Goal: Find specific page/section: Find specific page/section

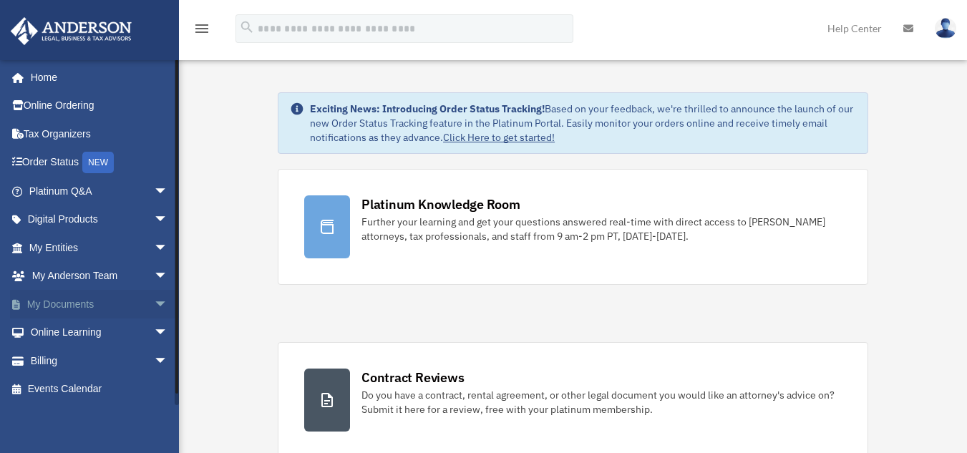
click at [60, 299] on link "My Documents arrow_drop_down" at bounding box center [100, 304] width 180 height 29
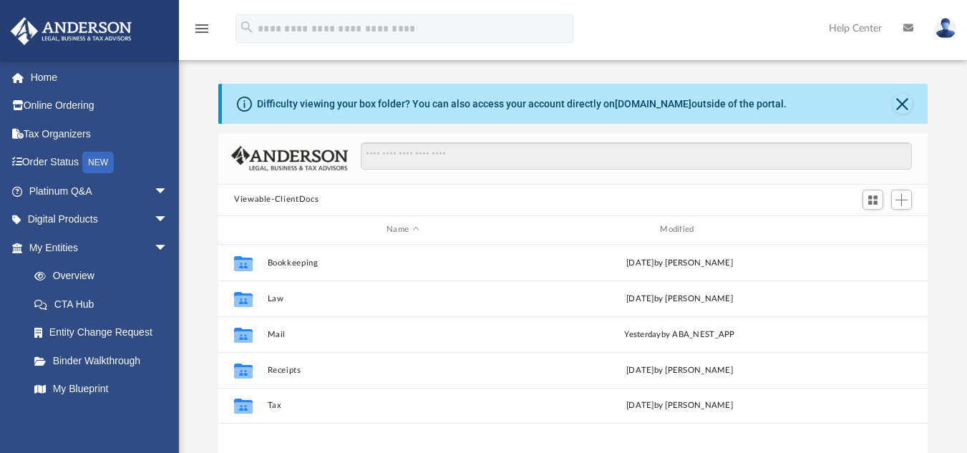
scroll to position [315, 699]
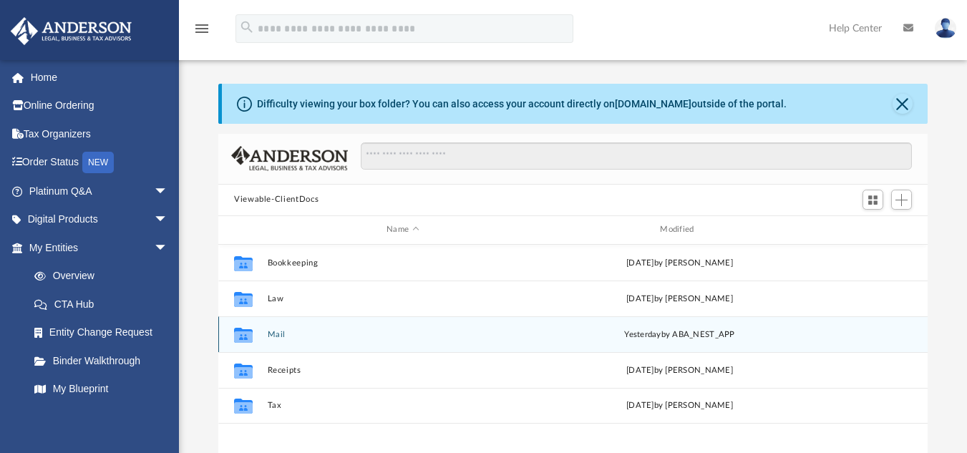
click at [279, 338] on button "Mail" at bounding box center [403, 333] width 271 height 9
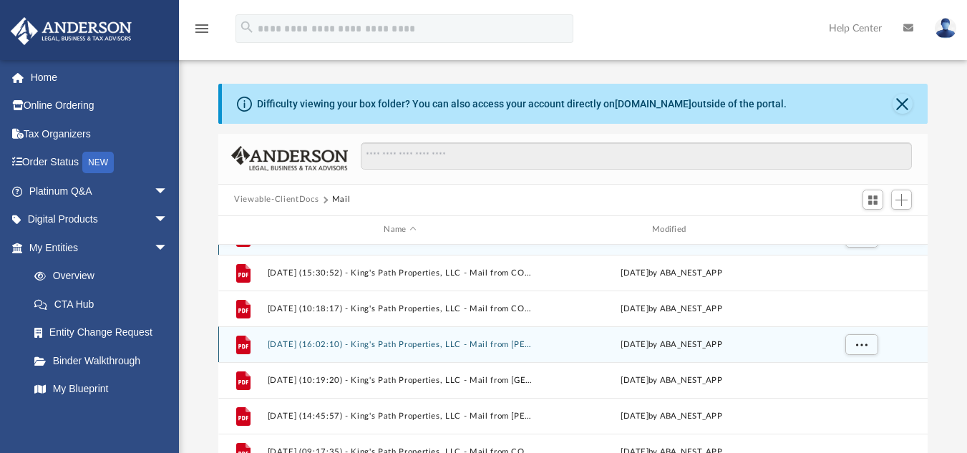
scroll to position [286, 0]
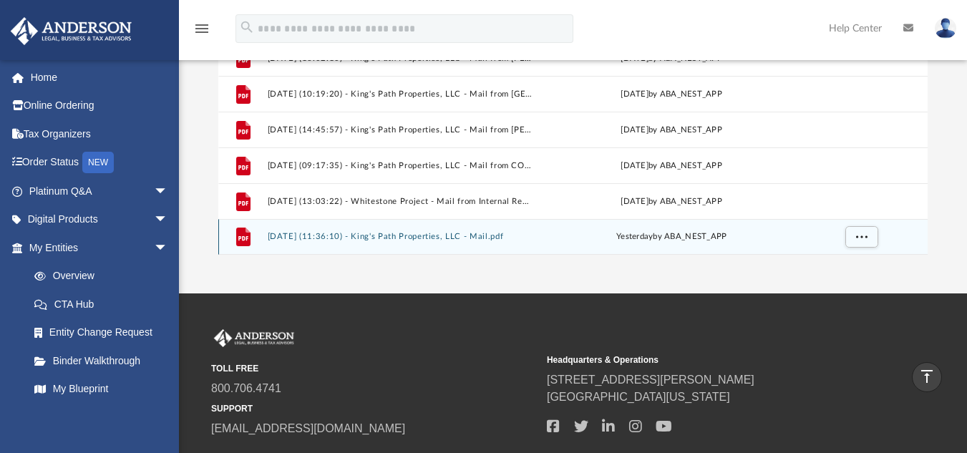
click at [398, 233] on button "2025.08.25 (11:36:10) - King's Path Properties, LLC - Mail.pdf" at bounding box center [401, 236] width 266 height 9
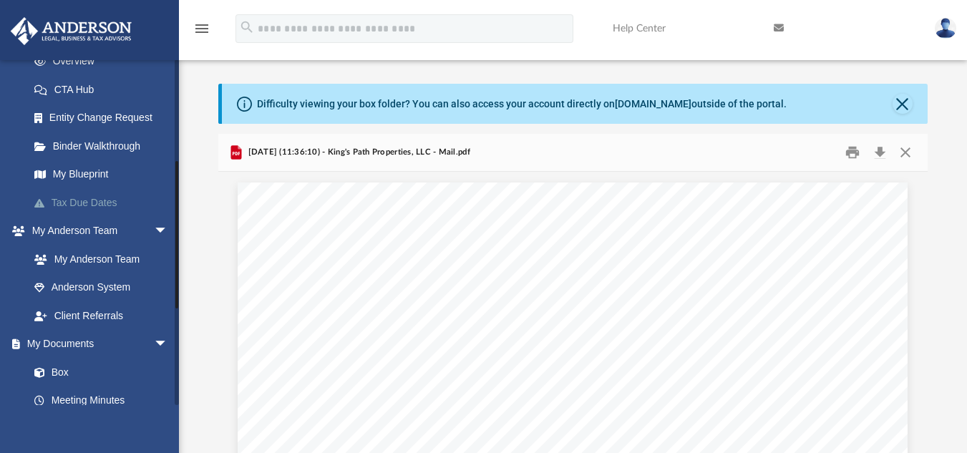
scroll to position [358, 0]
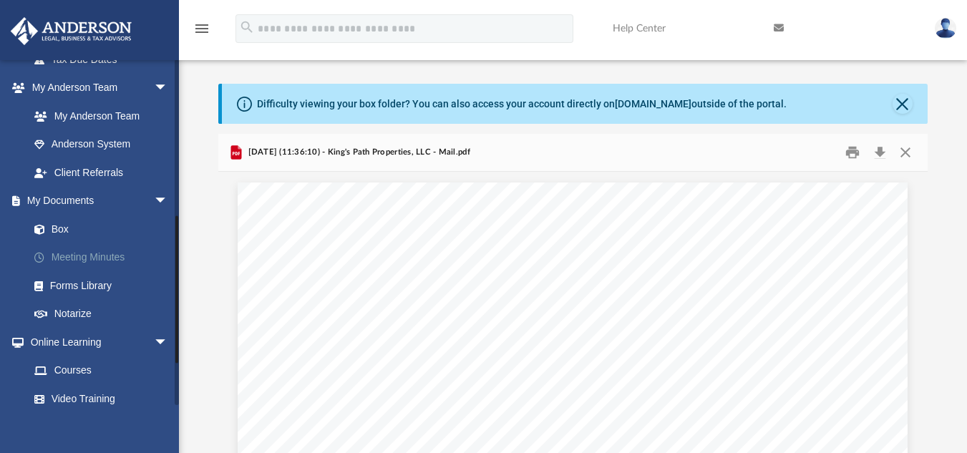
click at [92, 255] on link "Meeting Minutes" at bounding box center [105, 257] width 170 height 29
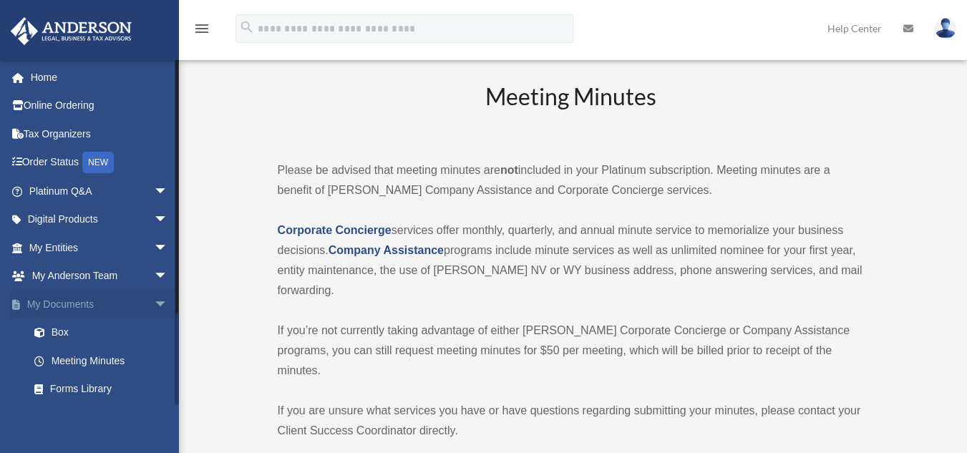
click at [154, 305] on span "arrow_drop_down" at bounding box center [168, 304] width 29 height 29
click at [154, 306] on span "arrow_drop_up" at bounding box center [168, 304] width 29 height 29
click at [55, 337] on link "Box" at bounding box center [105, 333] width 170 height 29
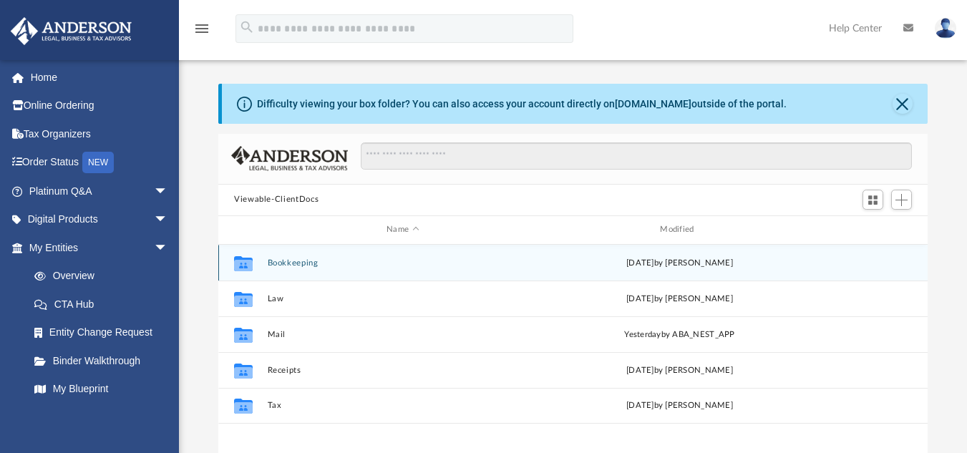
click at [299, 266] on button "Bookkeeping" at bounding box center [403, 262] width 271 height 9
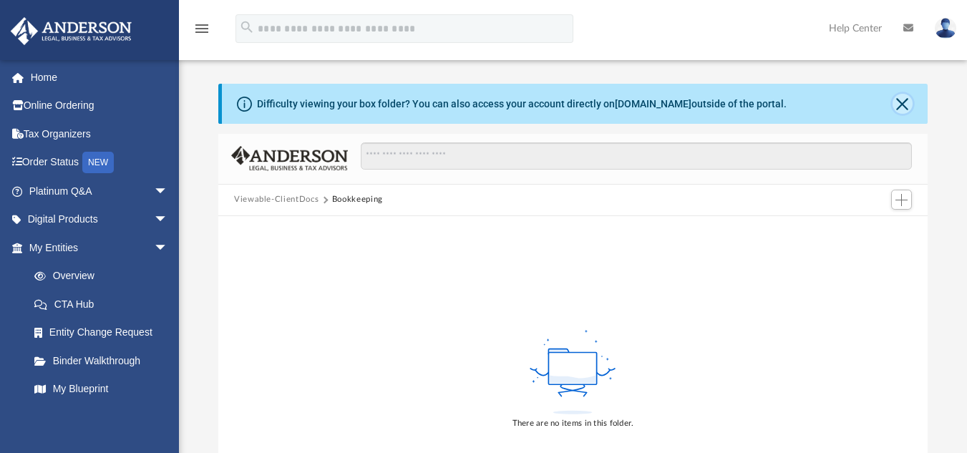
click at [900, 97] on button "Close" at bounding box center [903, 104] width 20 height 20
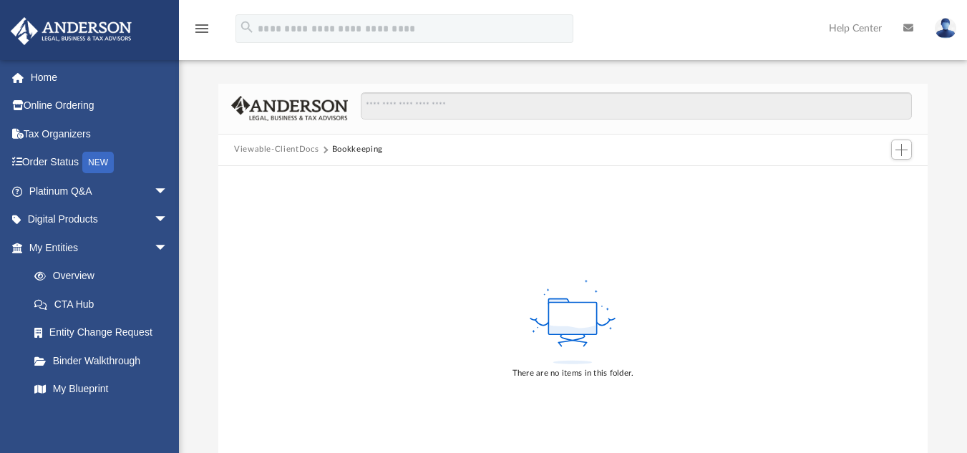
click at [296, 149] on button "Viewable-ClientDocs" at bounding box center [276, 149] width 84 height 13
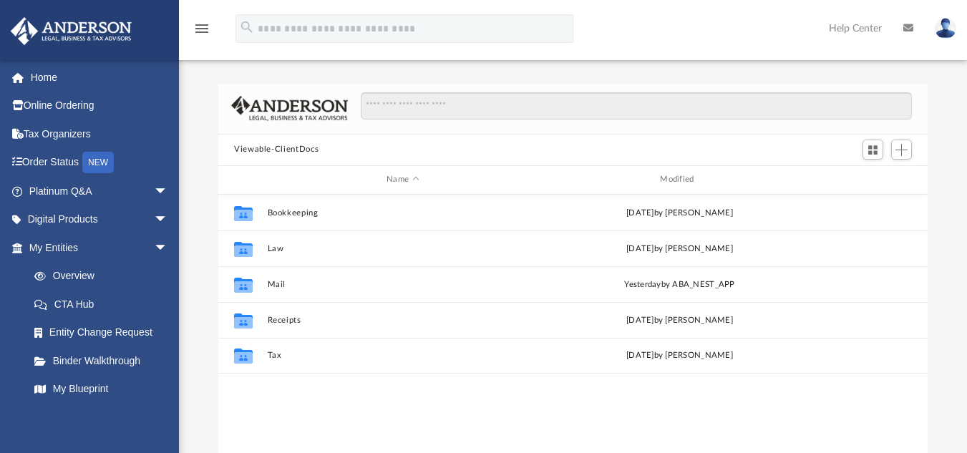
scroll to position [315, 699]
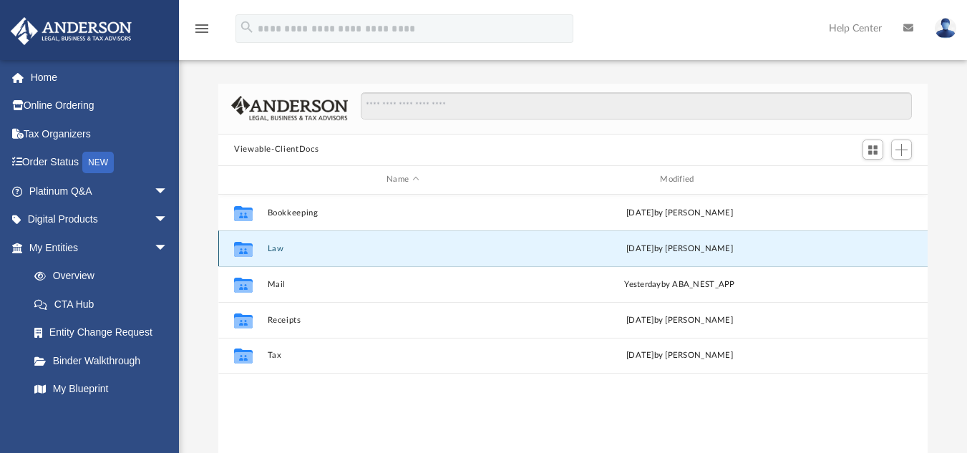
click at [277, 248] on button "Law" at bounding box center [403, 247] width 271 height 9
